Goal: Task Accomplishment & Management: Manage account settings

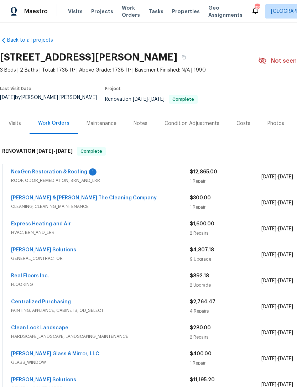
click at [66, 173] on link "NexGen Restoration & Roofing" at bounding box center [49, 172] width 76 height 5
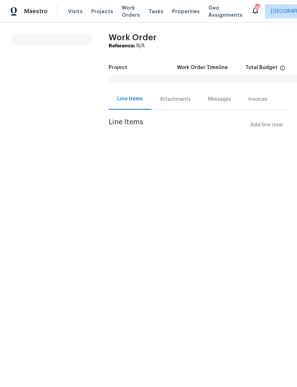
click at [171, 103] on div "Attachments" at bounding box center [175, 99] width 31 height 7
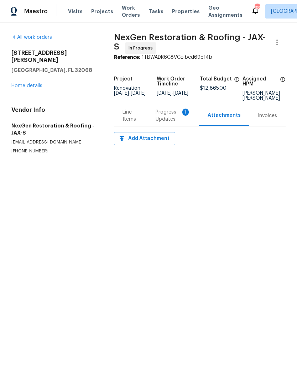
click at [178, 123] on div "Progress Updates 1" at bounding box center [173, 116] width 35 height 14
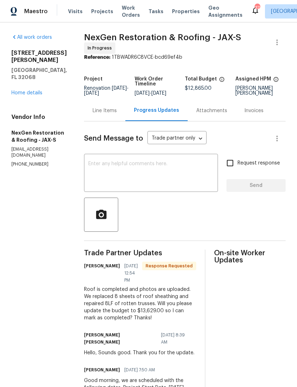
click at [109, 114] on div "Line Items" at bounding box center [105, 110] width 24 height 7
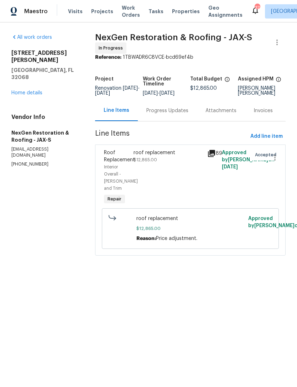
click at [168, 222] on span "roof replacement" at bounding box center [190, 218] width 108 height 7
click at [168, 164] on div "roof replacement $12,865.00" at bounding box center [168, 156] width 69 height 14
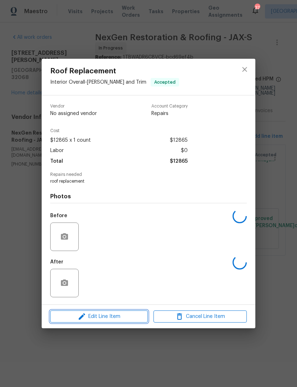
click at [111, 321] on span "Edit Line Item" at bounding box center [98, 316] width 93 height 9
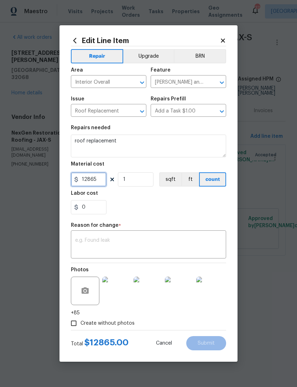
click at [97, 186] on input "12865" at bounding box center [89, 179] width 36 height 14
type input "13629"
click at [125, 243] on textarea at bounding box center [148, 245] width 147 height 15
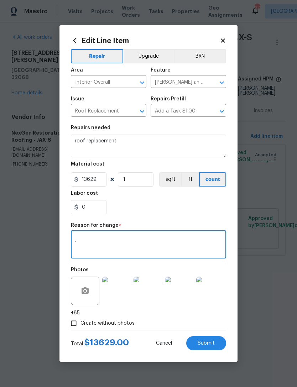
type textarea "."
click at [145, 213] on div "0" at bounding box center [148, 207] width 155 height 14
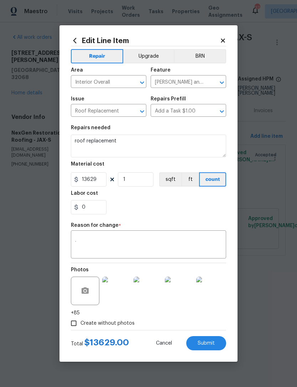
click at [183, 249] on textarea "." at bounding box center [148, 245] width 147 height 15
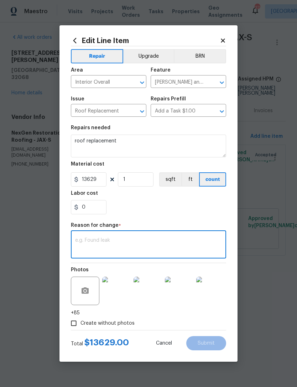
click at [121, 244] on textarea at bounding box center [148, 245] width 147 height 15
paste textarea "Roof is completed and photos are uploaded. We replaced 8 sheets of roof sheathi…"
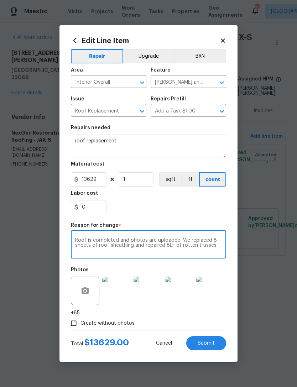
click at [180, 239] on textarea "Roof is completed and photos are uploaded. We replaced 8 sheets of roof sheathi…" at bounding box center [148, 245] width 147 height 15
click at [167, 252] on textarea "We replaced 8 sheets of roof sheathing and repaired 8LF of rotten trusses." at bounding box center [148, 245] width 147 height 15
type textarea "We replaced 8 sheets of roof sheathing and repaired 8LF of rotten trusses."
click at [208, 342] on span "Submit" at bounding box center [206, 343] width 17 height 5
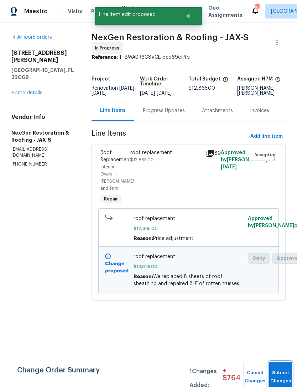
click at [280, 372] on button "Submit Changes" at bounding box center [280, 377] width 23 height 31
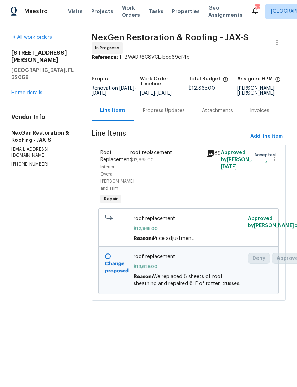
click at [29, 90] on link "Home details" at bounding box center [26, 92] width 31 height 5
